Goal: Task Accomplishment & Management: Manage account settings

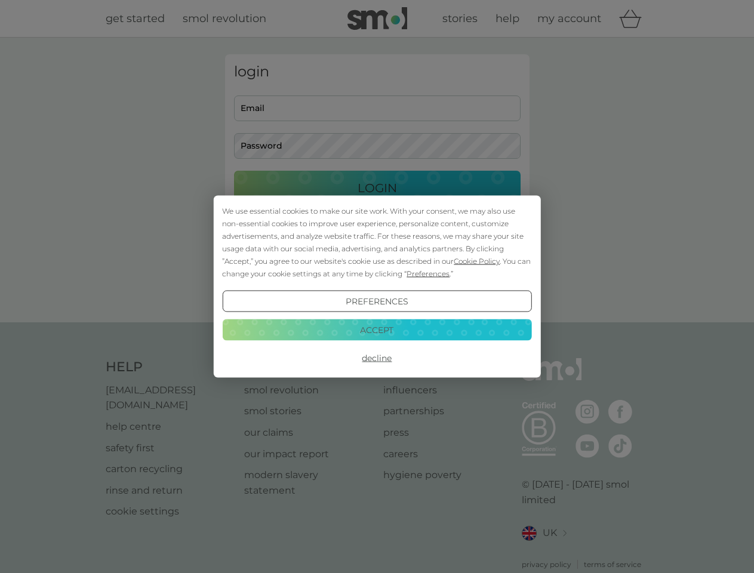
click at [477, 261] on span "Cookie Policy" at bounding box center [476, 261] width 46 height 9
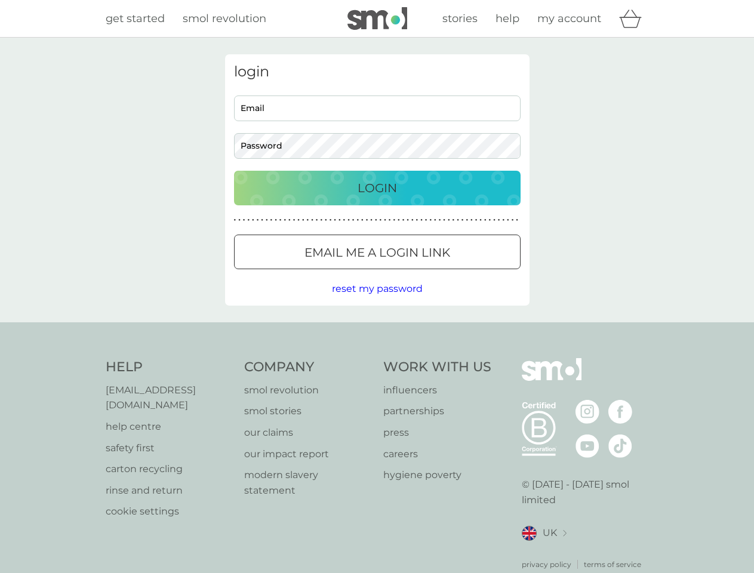
click at [427, 273] on div "login Email Password Login ● ● ● ● ● ● ● ● ● ● ● ● ● ● ● ● ● ● ● ● ● ● ● ● ● ● …" at bounding box center [377, 179] width 304 height 251
click at [376, 301] on div "login Email Password Login ● ● ● ● ● ● ● ● ● ● ● ● ● ● ● ● ● ● ● ● ● ● ● ● ● ● …" at bounding box center [377, 179] width 304 height 251
click at [376, 358] on div "Help [EMAIL_ADDRESS][DOMAIN_NAME] help centre safety first carton recycling rin…" at bounding box center [377, 464] width 543 height 212
click at [376, 329] on div "Help [EMAIL_ADDRESS][DOMAIN_NAME] help centre safety first carton recycling rin…" at bounding box center [377, 463] width 754 height 283
